Goal: Information Seeking & Learning: Find specific fact

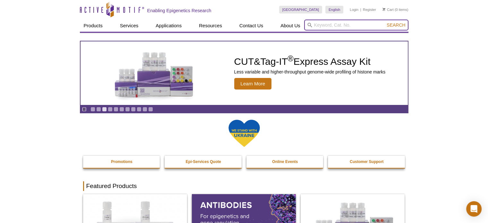
click at [324, 25] on input "search" at bounding box center [356, 25] width 104 height 11
paste input "53086"
type input "53086"
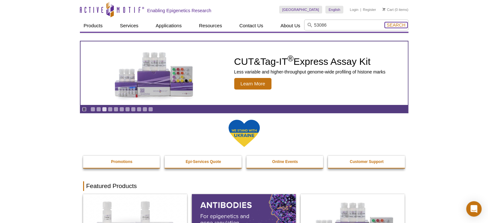
click at [393, 25] on span "Search" at bounding box center [396, 24] width 19 height 5
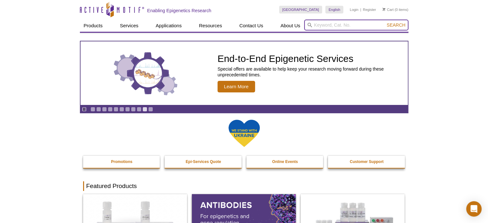
click at [315, 22] on input "search" at bounding box center [356, 25] width 104 height 11
paste input "AB_2793763"
type input "AB_2793763"
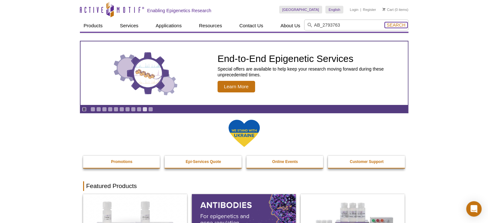
click at [404, 24] on span "Search" at bounding box center [396, 24] width 19 height 5
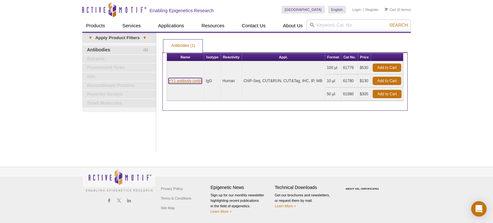
click at [181, 82] on link "YY1 antibody (pAb)" at bounding box center [185, 81] width 33 height 6
